Goal: Task Accomplishment & Management: Manage account settings

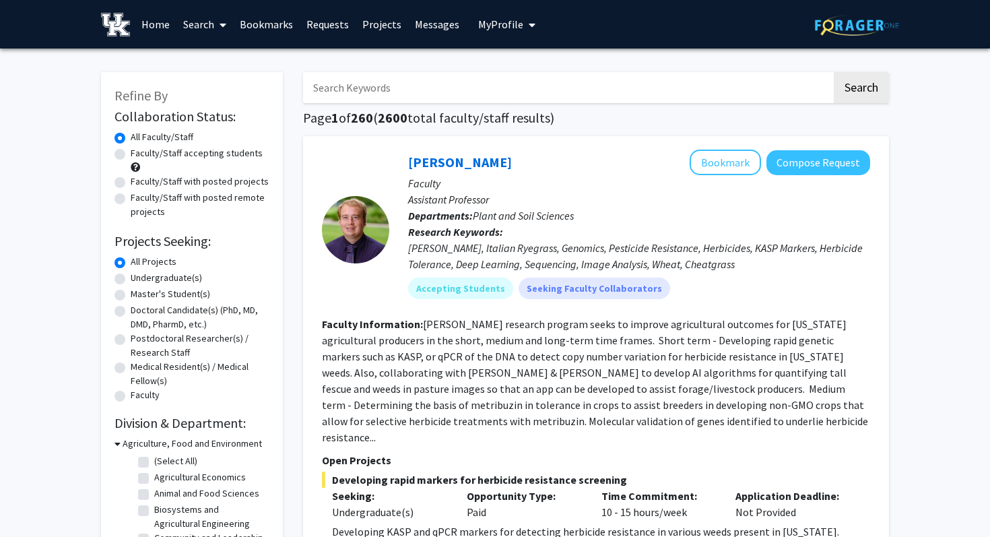
click at [474, 16] on button "My Profile" at bounding box center [506, 24] width 65 height 48
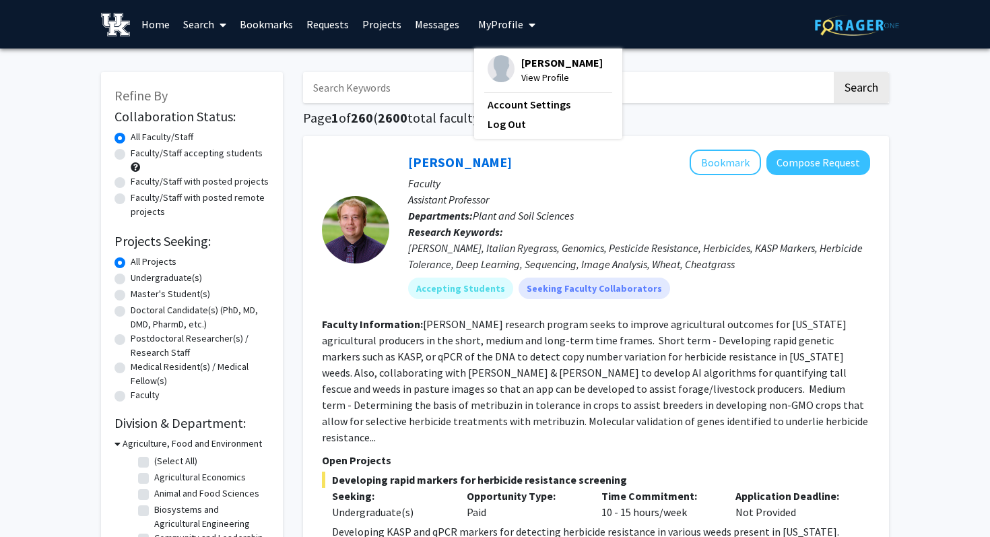
click at [539, 77] on span "View Profile" at bounding box center [561, 77] width 81 height 15
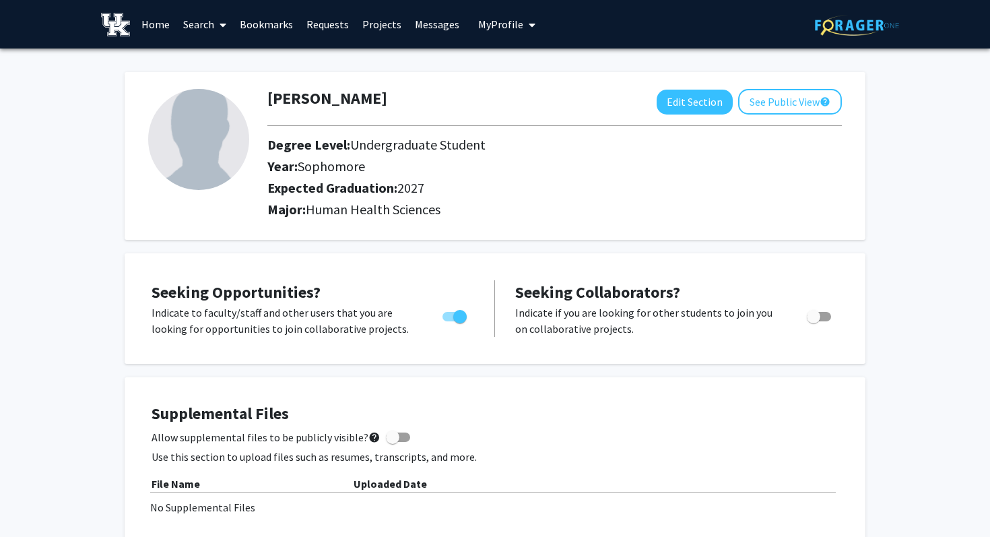
scroll to position [22, 0]
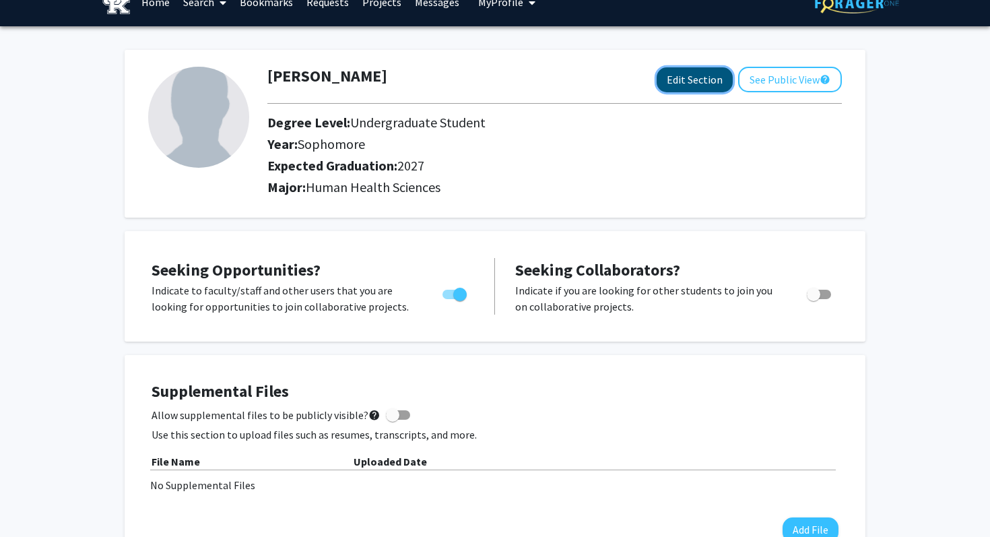
click at [692, 76] on button "Edit Section" at bounding box center [695, 79] width 76 height 25
select select "sophomore"
select select "2027"
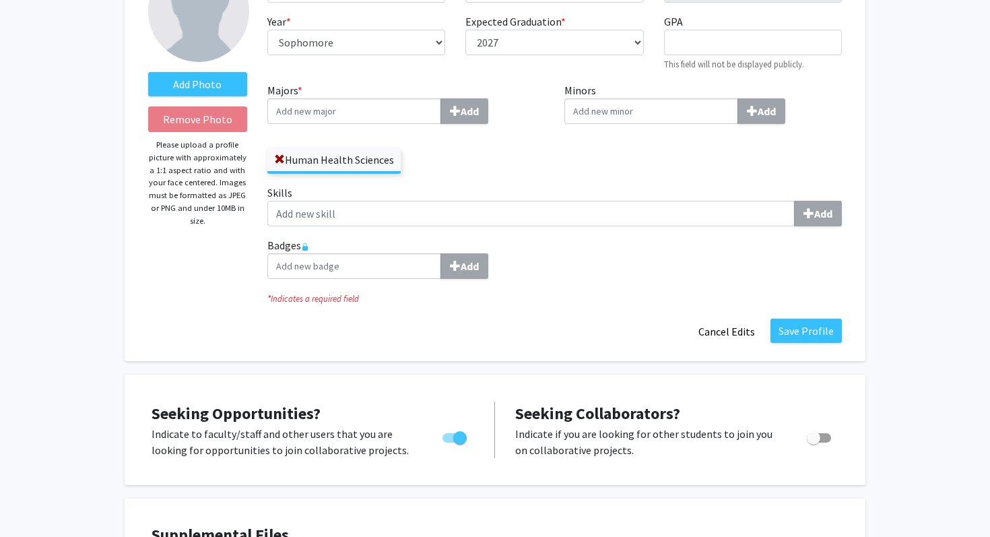
scroll to position [82, 0]
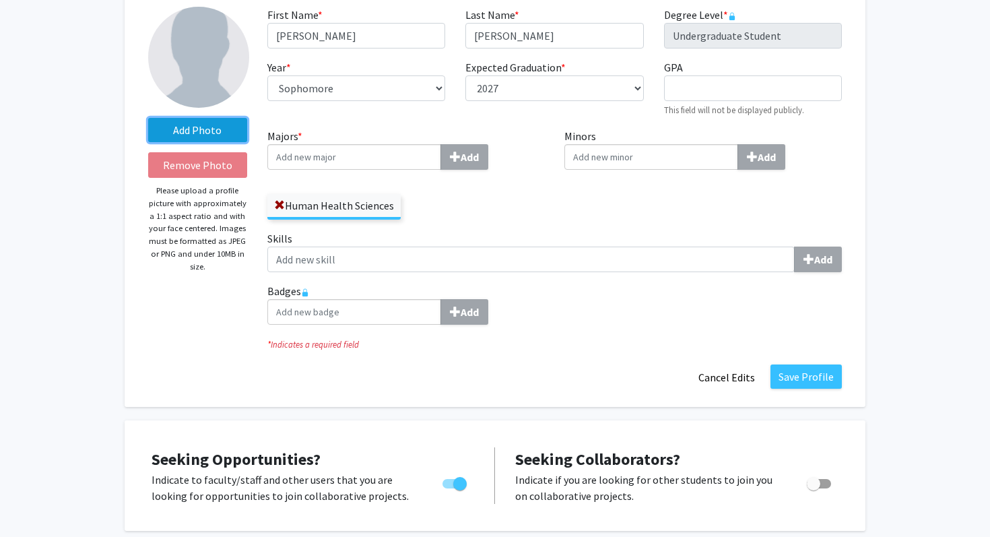
click at [220, 135] on label "Add Photo" at bounding box center [197, 130] width 99 height 24
click at [0, 0] on input "Add Photo" at bounding box center [0, 0] width 0 height 0
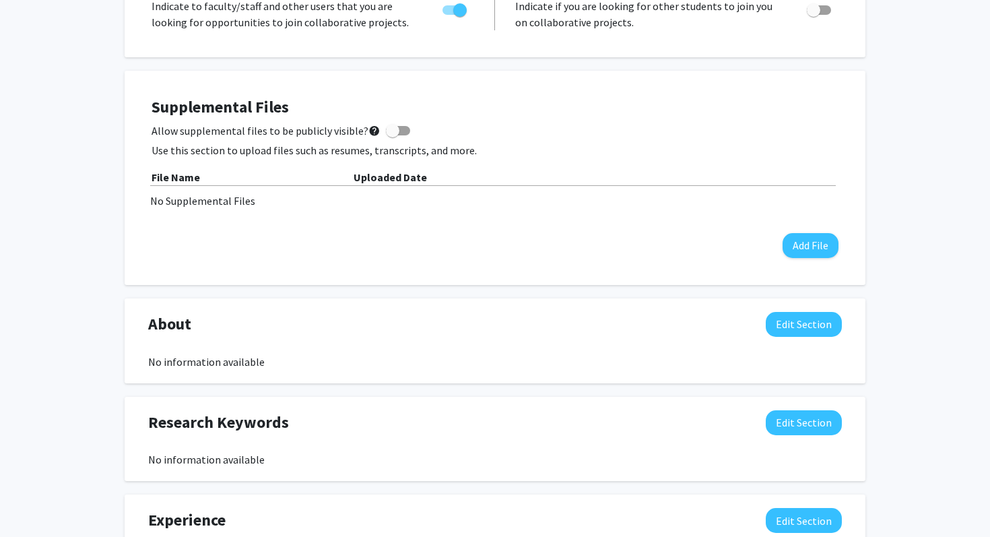
scroll to position [558, 0]
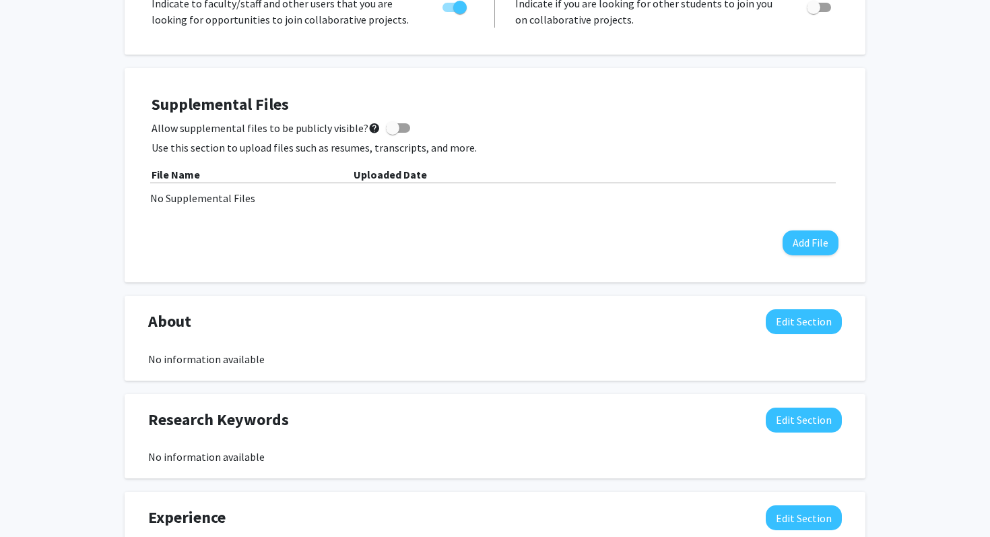
click at [231, 360] on div "No information available" at bounding box center [495, 359] width 694 height 16
click at [777, 318] on button "Edit Section" at bounding box center [804, 321] width 76 height 25
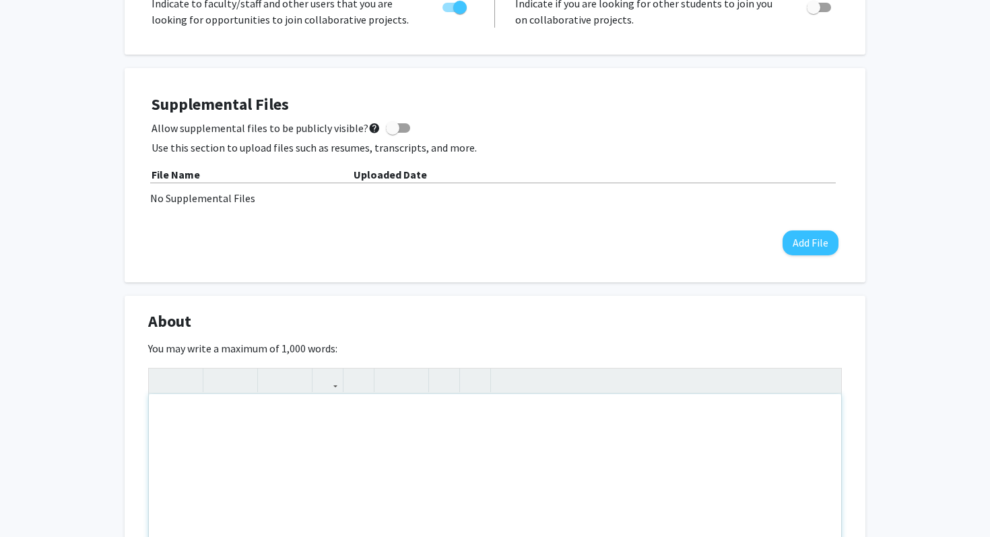
click at [321, 461] on div "Note to users with screen readers: Please deactivate our accessibility plugin f…" at bounding box center [495, 495] width 692 height 202
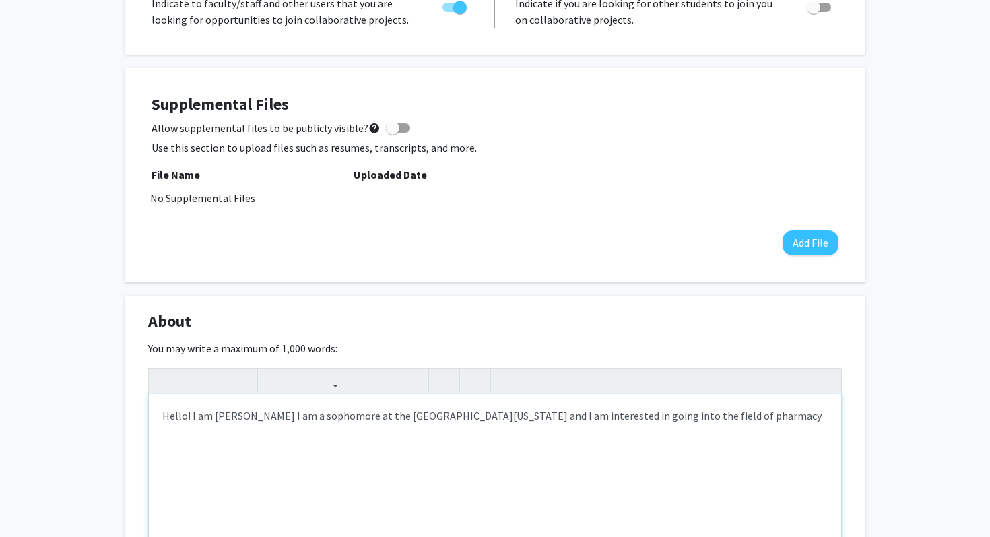
type textarea "Hello! I am Aastha Patel I am a sophomore at the University of Kentucky and I a…"
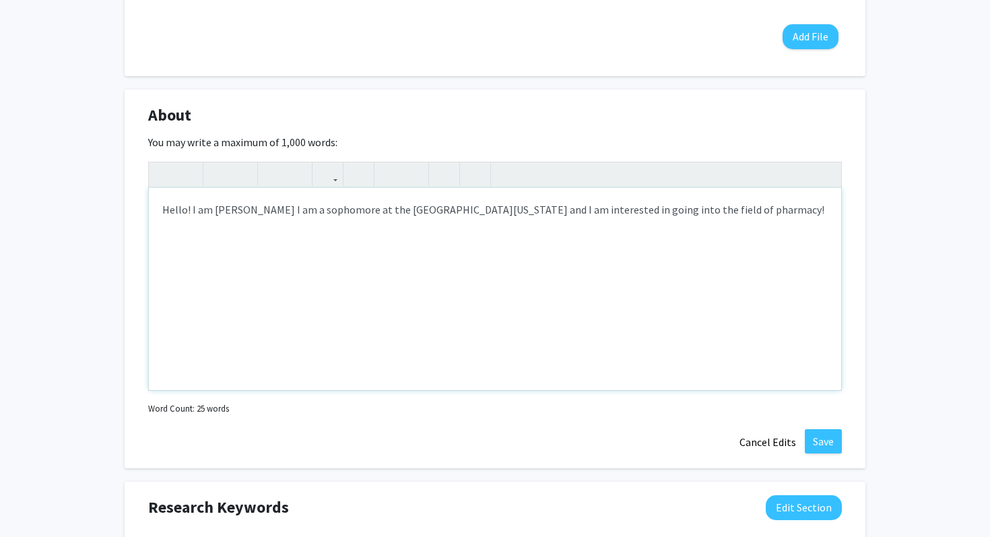
scroll to position [767, 0]
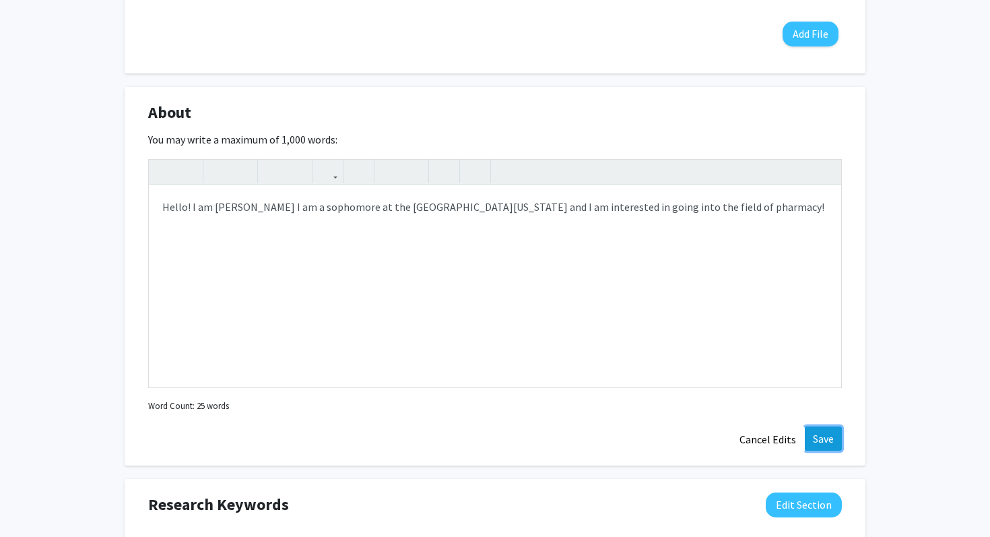
click at [820, 440] on button "Save" at bounding box center [823, 438] width 37 height 24
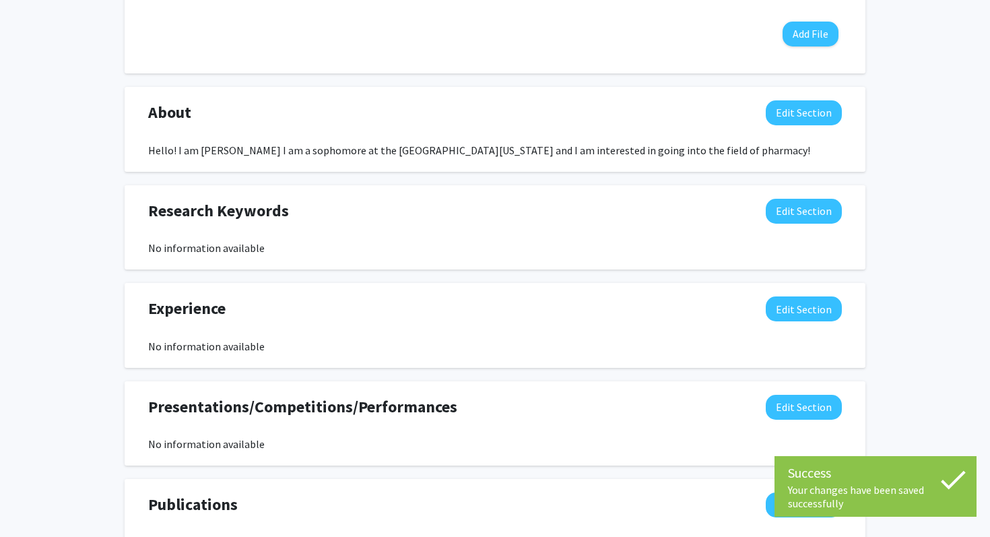
scroll to position [785, 0]
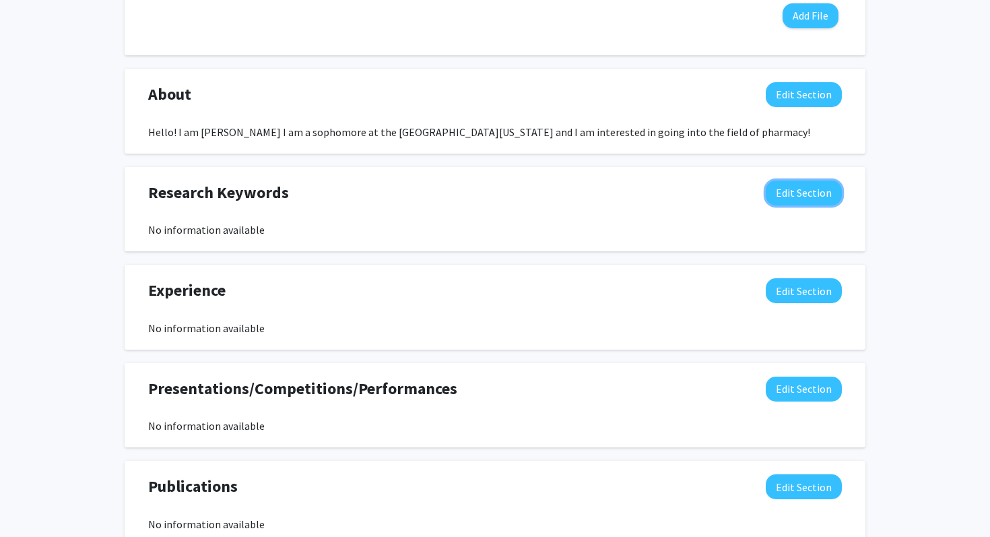
click at [793, 205] on div "Research Keywords Edit Section" at bounding box center [495, 195] width 714 height 31
click at [793, 200] on button "Edit Section" at bounding box center [804, 192] width 76 height 25
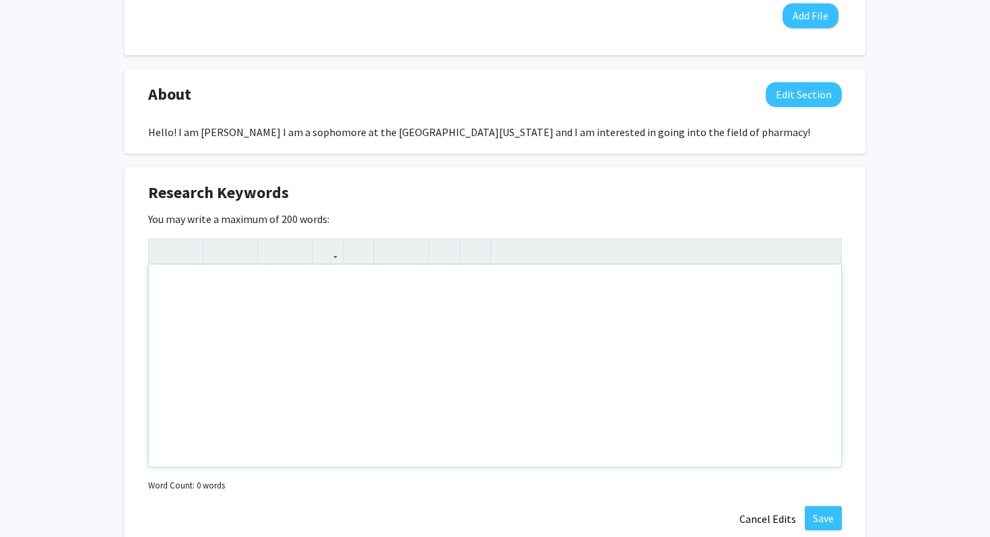
click at [360, 339] on div "Note to users with screen readers: Please deactivate our accessibility plugin f…" at bounding box center [495, 366] width 692 height 202
click at [233, 288] on div "Interested i" at bounding box center [495, 366] width 692 height 202
click at [433, 321] on div "Interested in medicine, science, and health care-related works." at bounding box center [495, 366] width 692 height 202
type textarea "Interested in medicine, science, and healthcare-related work.&nbsp;"
click at [836, 519] on button "Save" at bounding box center [823, 518] width 37 height 24
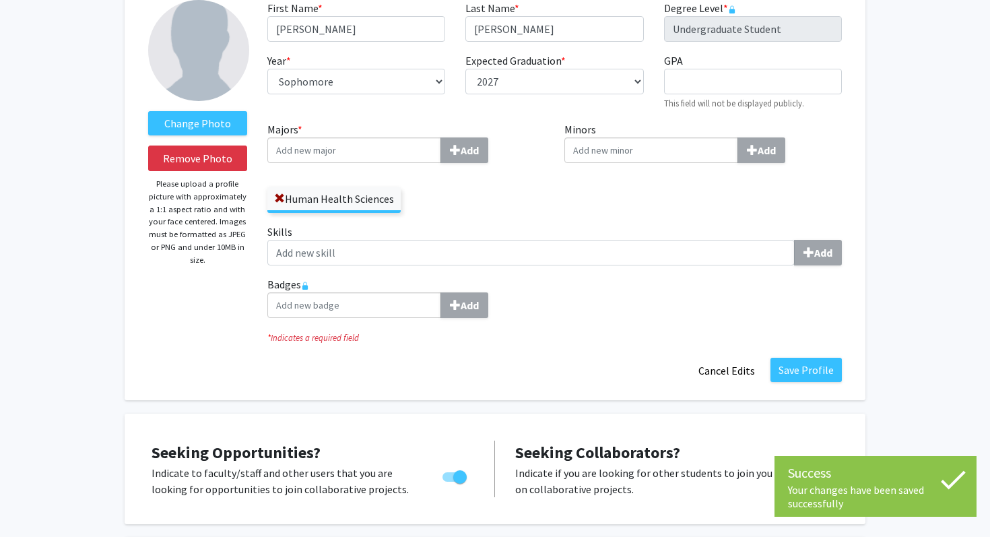
scroll to position [129, 0]
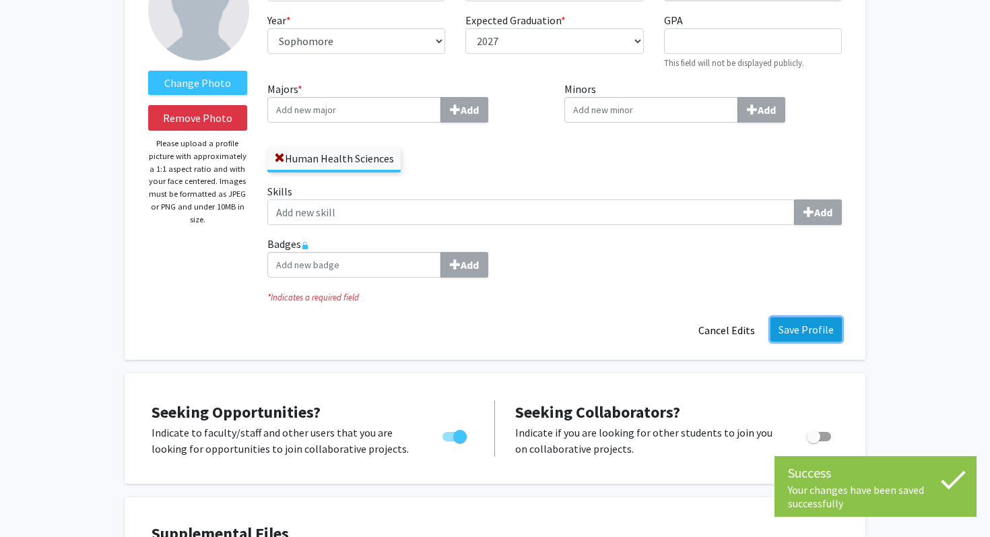
click at [801, 338] on button "Save Profile" at bounding box center [805, 329] width 71 height 24
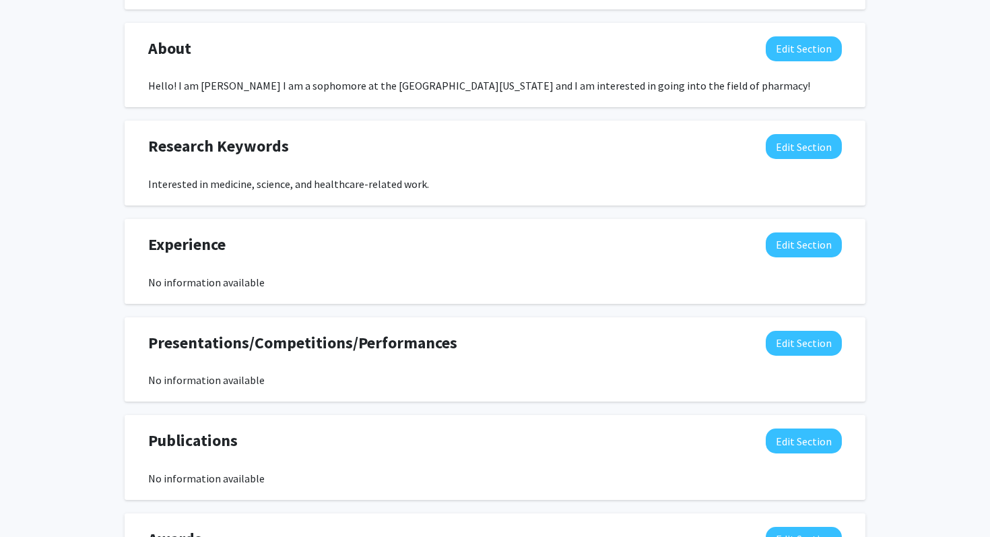
scroll to position [583, 0]
